Goal: Find specific page/section

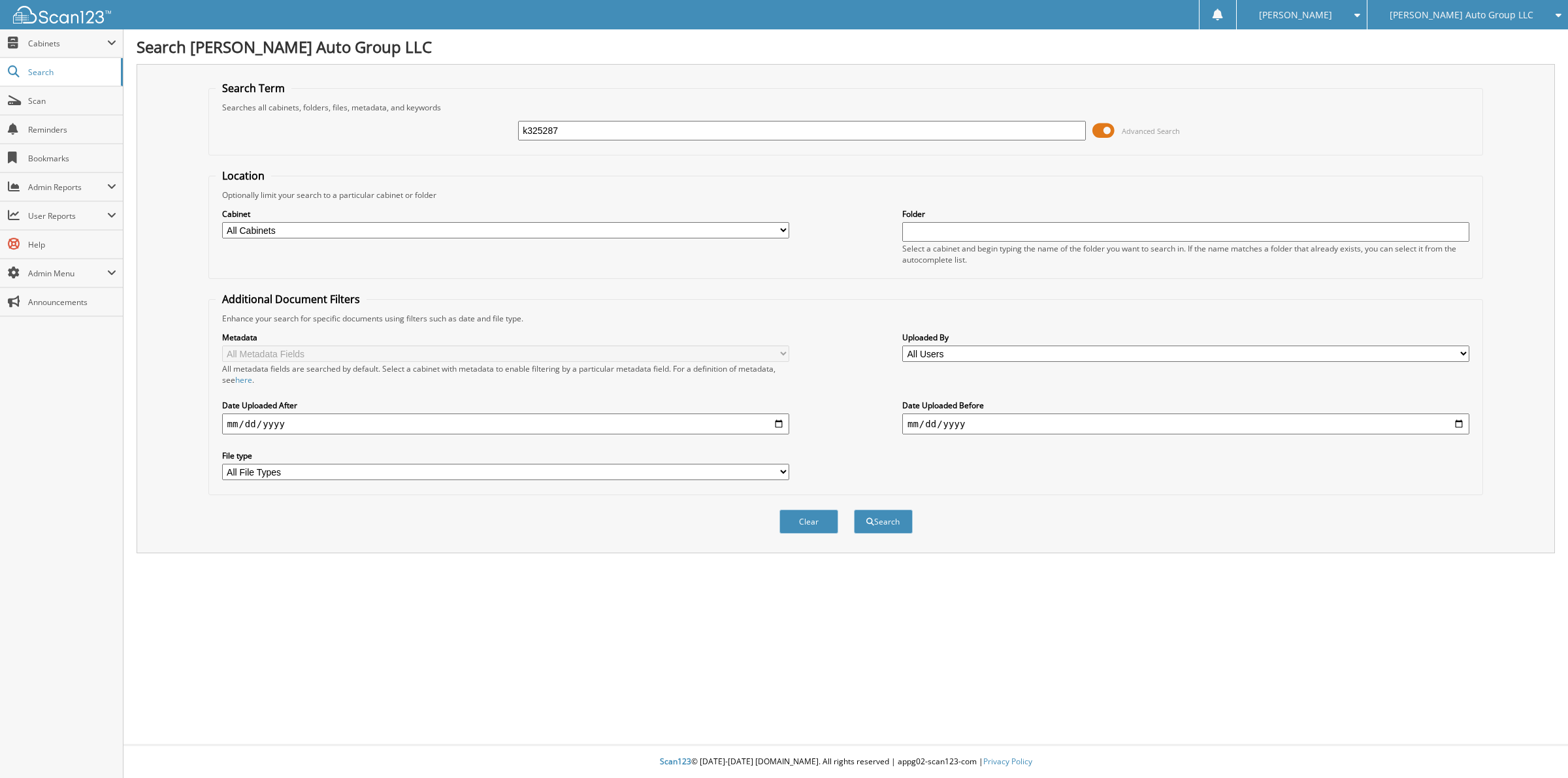
type input "k325287"
click at [853, 509] on button "Search" at bounding box center [883, 521] width 59 height 25
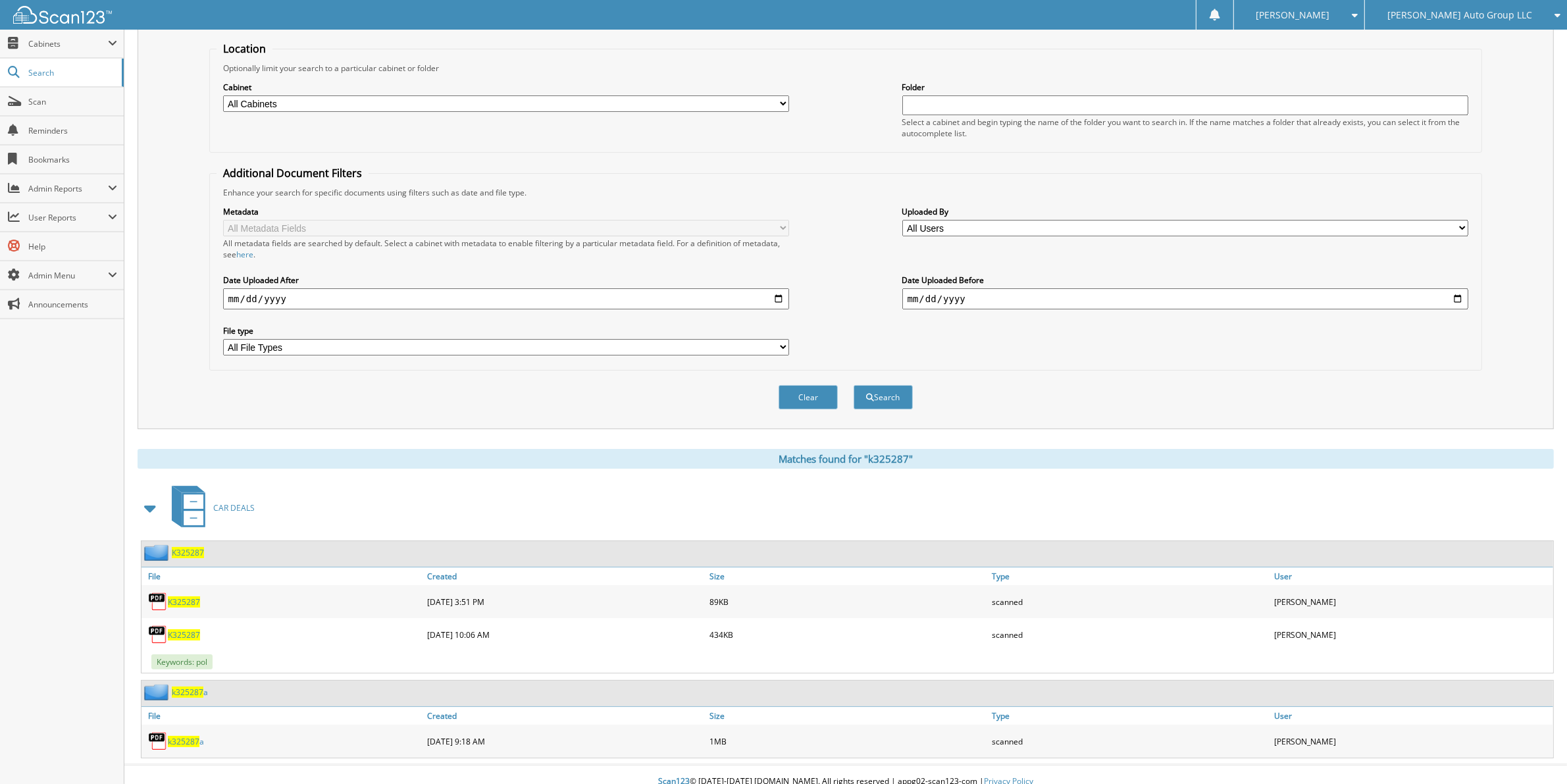
scroll to position [131, 0]
click at [195, 545] on span "K325287" at bounding box center [188, 550] width 32 height 11
